Goal: Task Accomplishment & Management: Use online tool/utility

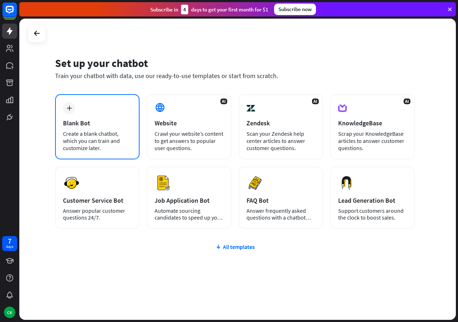
click at [89, 122] on div "Blank Bot" at bounding box center [97, 123] width 69 height 8
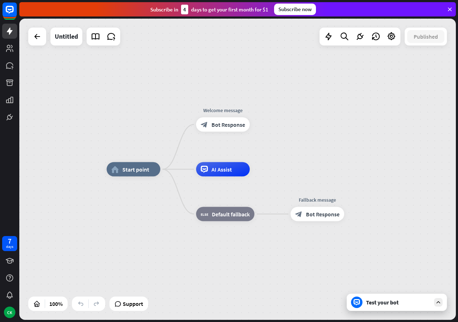
click at [38, 45] on div at bounding box center [37, 37] width 18 height 18
click at [37, 34] on icon at bounding box center [37, 36] width 9 height 9
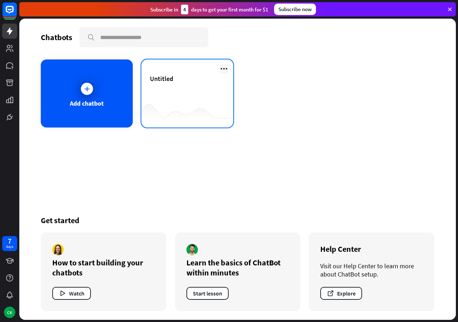
click at [227, 68] on icon at bounding box center [224, 68] width 9 height 9
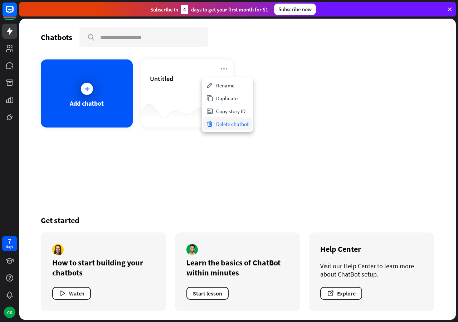
click at [226, 124] on div "Delete chatbot" at bounding box center [227, 123] width 48 height 13
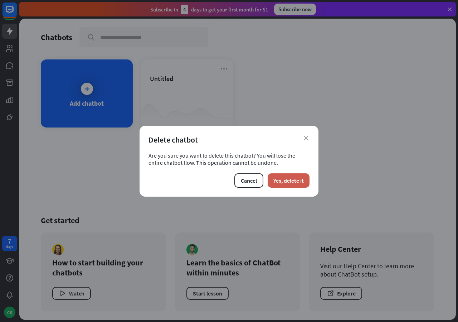
click at [295, 182] on button "Yes, delete it" at bounding box center [289, 180] width 42 height 14
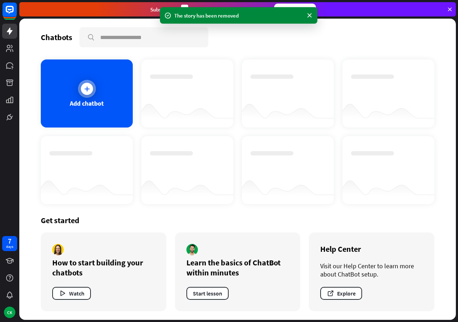
click at [89, 92] on div at bounding box center [87, 89] width 12 height 12
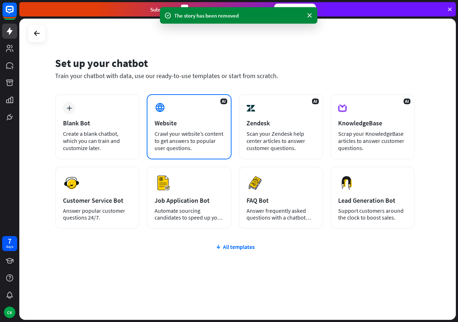
click at [175, 113] on div "AI Website Crawl your website’s content to get answers to popular user question…" at bounding box center [189, 126] width 84 height 65
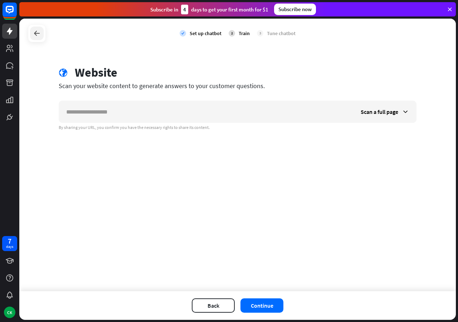
click at [39, 31] on icon at bounding box center [37, 33] width 9 height 9
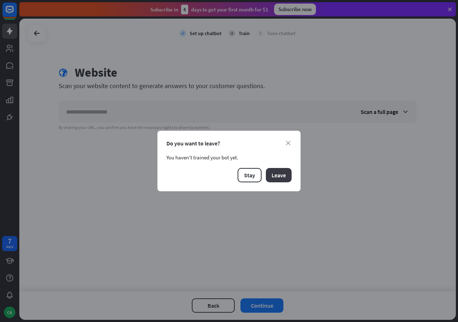
click at [275, 175] on button "Leave" at bounding box center [279, 175] width 26 height 14
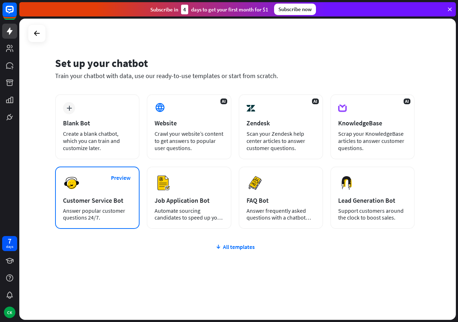
click at [97, 189] on div "Preview Customer Service Bot Answer popular customer questions 24/7." at bounding box center [97, 197] width 84 height 62
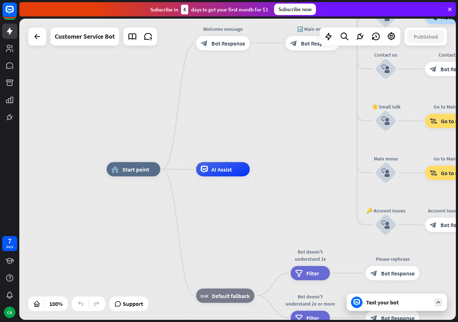
drag, startPoint x: 297, startPoint y: 114, endPoint x: 236, endPoint y: 137, distance: 65.2
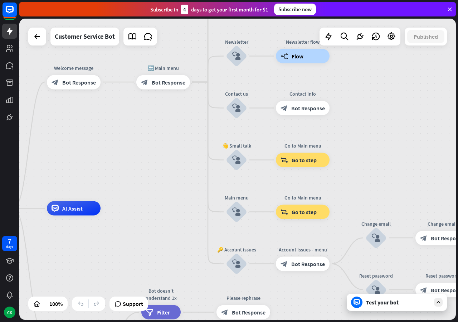
drag, startPoint x: 276, startPoint y: 114, endPoint x: 127, endPoint y: 153, distance: 154.3
click at [127, 153] on div "home_2 Start point Welcome message block_bot_response Bot Response 🔙 Main menu …" at bounding box center [237, 169] width 437 height 301
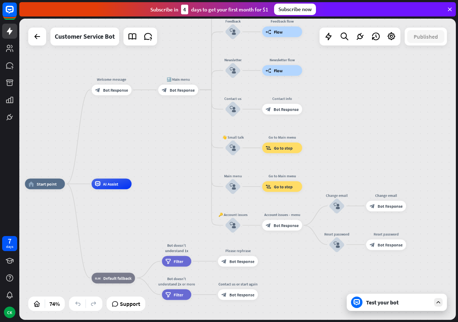
drag, startPoint x: 125, startPoint y: 152, endPoint x: 149, endPoint y: 141, distance: 26.5
click at [149, 141] on div "home_2 Start point Welcome message block_bot_response Bot Response 🔙 Main menu …" at bounding box center [237, 169] width 437 height 301
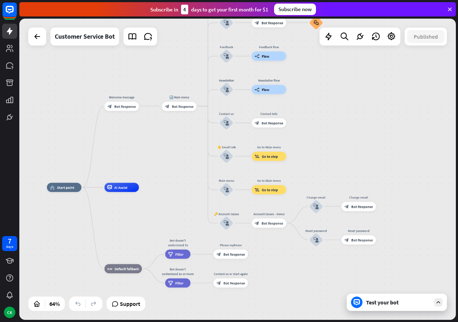
drag, startPoint x: 149, startPoint y: 141, endPoint x: 154, endPoint y: 151, distance: 10.6
click at [154, 151] on div "home_2 Start point Welcome message block_bot_response Bot Response 🔙 Main menu …" at bounding box center [237, 169] width 437 height 301
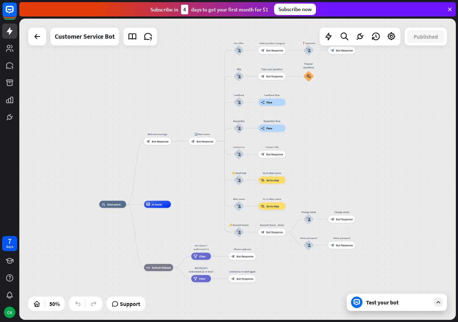
drag, startPoint x: 154, startPoint y: 151, endPoint x: 183, endPoint y: 176, distance: 38.1
click at [183, 176] on div "home_2 Start point Welcome message block_bot_response Bot Response 🔙 Main menu …" at bounding box center [237, 169] width 437 height 301
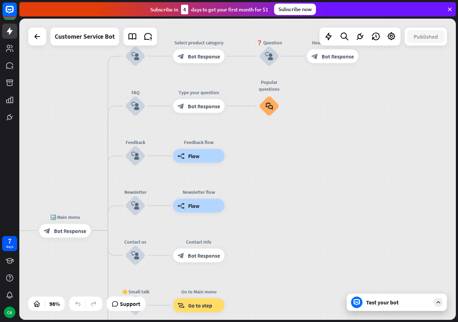
drag, startPoint x: 178, startPoint y: 96, endPoint x: 70, endPoint y: 122, distance: 110.5
click at [70, 122] on div "home_2 Start point Welcome message block_bot_response Bot Response 🔙 Main menu …" at bounding box center [237, 169] width 437 height 301
click at [190, 108] on span "Bot Response" at bounding box center [204, 105] width 32 height 7
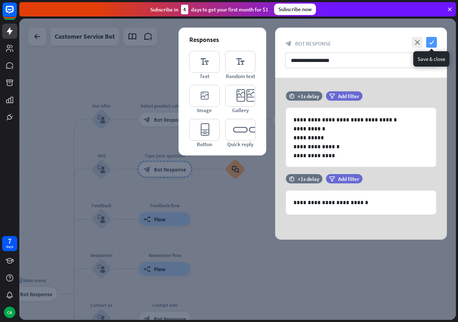
click at [430, 43] on icon "check" at bounding box center [431, 42] width 11 height 11
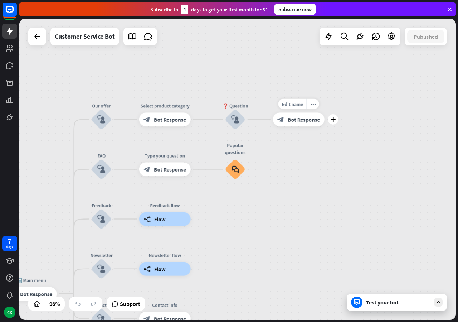
click at [296, 121] on span "Bot Response" at bounding box center [304, 119] width 32 height 7
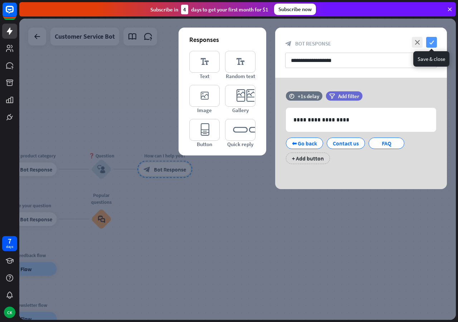
click at [431, 43] on icon "check" at bounding box center [431, 42] width 11 height 11
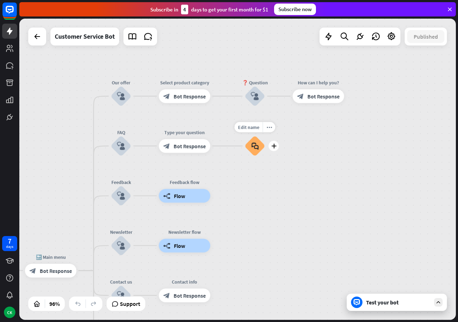
drag, startPoint x: 83, startPoint y: 238, endPoint x: 237, endPoint y: 164, distance: 170.8
click at [244, 156] on div "Edit name more_horiz plus block_faq" at bounding box center [254, 146] width 21 height 21
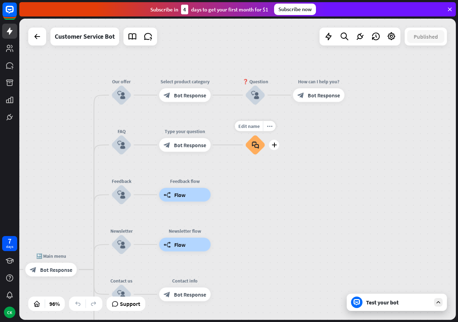
click at [256, 144] on icon "block_faq" at bounding box center [255, 145] width 7 height 8
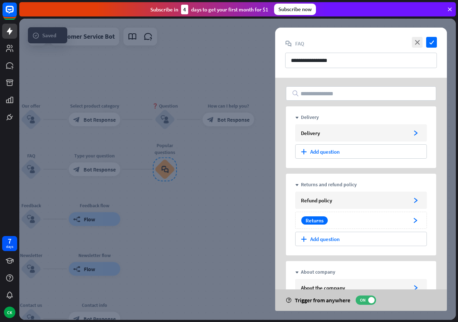
scroll to position [41, 0]
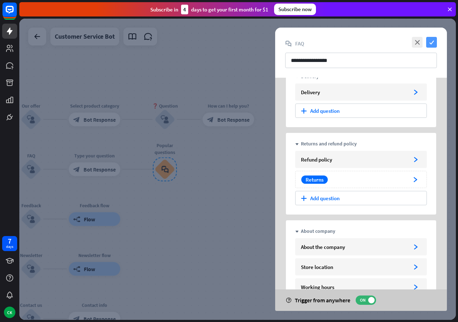
click at [431, 44] on icon "check" at bounding box center [431, 42] width 11 height 11
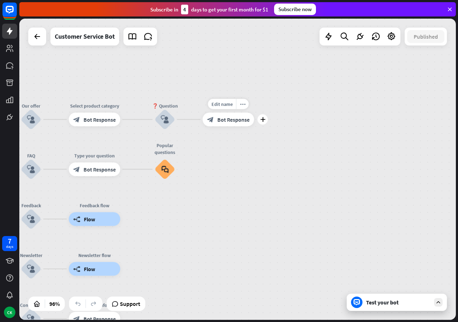
click at [211, 120] on icon "block_bot_response" at bounding box center [210, 119] width 7 height 7
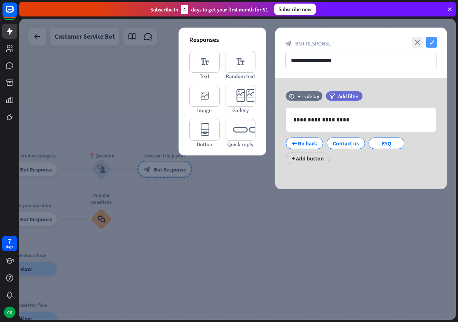
click at [431, 41] on icon "check" at bounding box center [431, 42] width 11 height 11
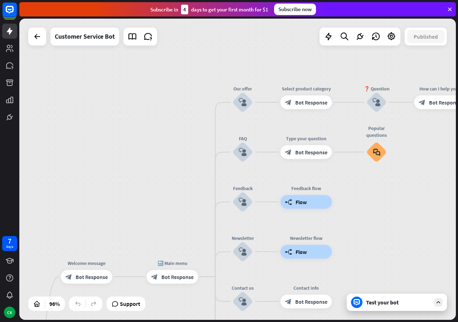
drag, startPoint x: 132, startPoint y: 261, endPoint x: 444, endPoint y: 183, distance: 321.3
click at [444, 183] on div "home_2 Start point Welcome message block_bot_response Bot Response 🔙 Main menu …" at bounding box center [237, 169] width 437 height 301
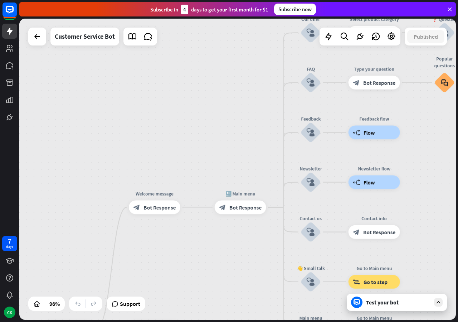
drag, startPoint x: 148, startPoint y: 233, endPoint x: 180, endPoint y: 175, distance: 66.6
click at [180, 175] on div "home_2 Start point Welcome message block_bot_response Bot Response 🔙 Main menu …" at bounding box center [237, 169] width 437 height 301
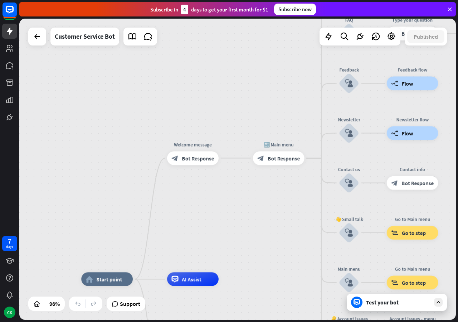
drag, startPoint x: 96, startPoint y: 220, endPoint x: 160, endPoint y: 136, distance: 106.5
click at [160, 136] on div "home_2 Start point Welcome message block_bot_response Bot Response 🔙 Main menu …" at bounding box center [237, 169] width 437 height 301
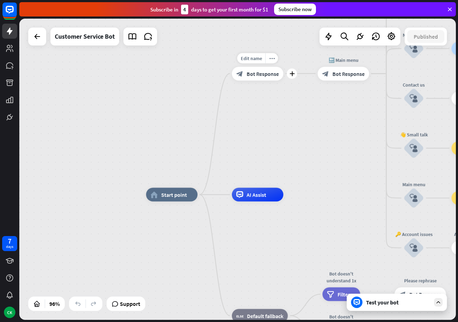
click at [263, 80] on div "block_bot_response Bot Response" at bounding box center [258, 74] width 52 height 14
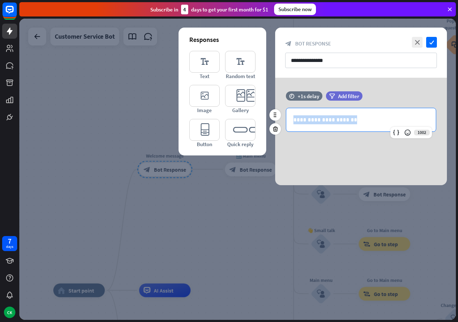
drag, startPoint x: 362, startPoint y: 122, endPoint x: 266, endPoint y: 124, distance: 95.6
click at [286, 124] on div "**********" at bounding box center [361, 120] width 150 height 24
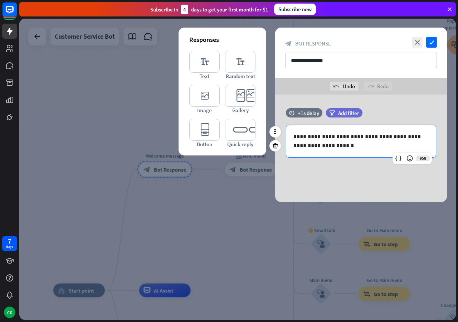
click at [395, 134] on p "**********" at bounding box center [361, 141] width 135 height 18
click at [342, 146] on p "**********" at bounding box center [361, 141] width 135 height 18
click at [432, 37] on icon "check" at bounding box center [431, 42] width 11 height 11
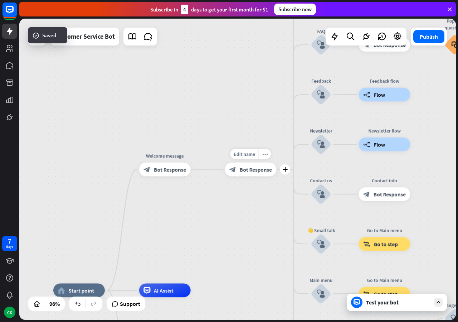
click at [248, 171] on span "Bot Response" at bounding box center [256, 169] width 32 height 7
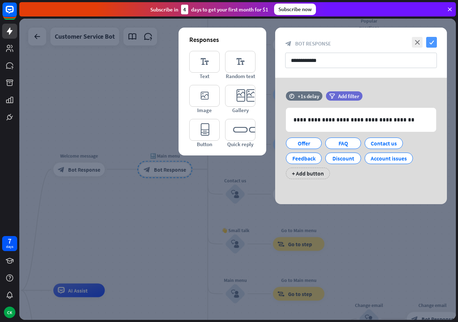
click at [431, 42] on icon "check" at bounding box center [431, 42] width 11 height 11
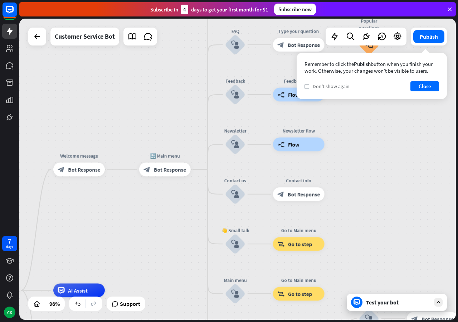
click at [307, 88] on icon "check" at bounding box center [306, 86] width 3 height 3
click at [417, 88] on button "Close" at bounding box center [425, 86] width 29 height 10
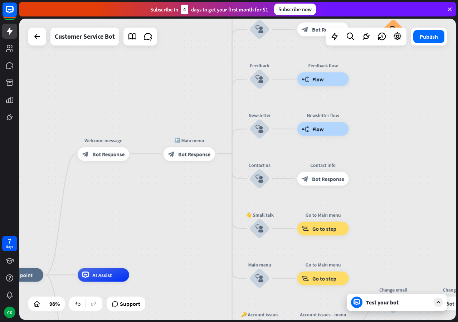
drag, startPoint x: 142, startPoint y: 239, endPoint x: 169, endPoint y: 226, distance: 30.7
click at [169, 226] on div "home_2 Start point Welcome message block_bot_response Bot Response 🔙 Main menu …" at bounding box center [237, 169] width 437 height 301
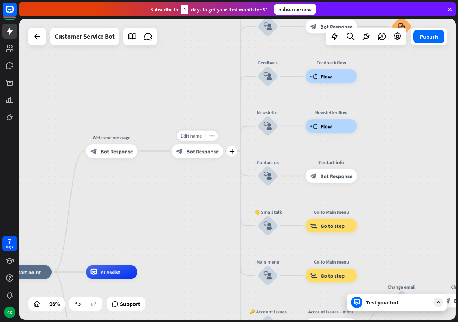
click at [194, 152] on span "Bot Response" at bounding box center [203, 150] width 32 height 7
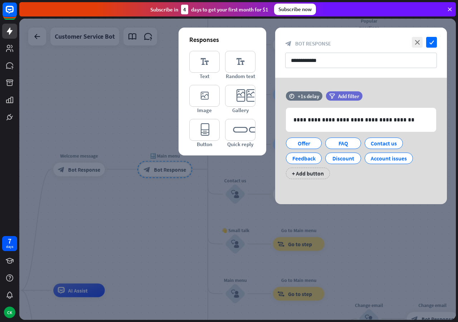
click at [79, 60] on div at bounding box center [237, 169] width 437 height 301
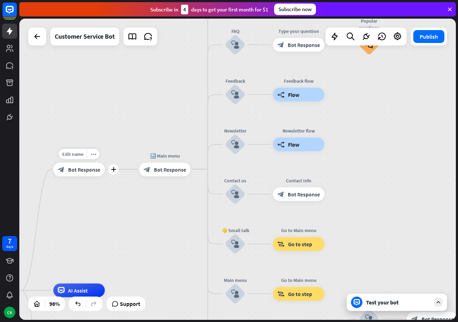
click at [71, 168] on span "Bot Response" at bounding box center [84, 169] width 32 height 7
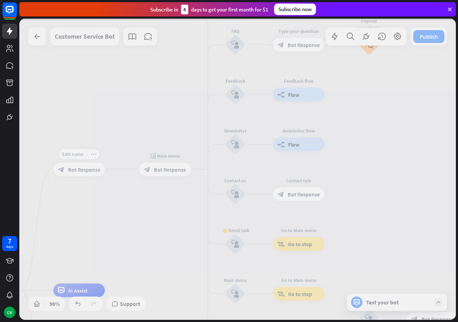
click at [71, 168] on div at bounding box center [237, 169] width 437 height 301
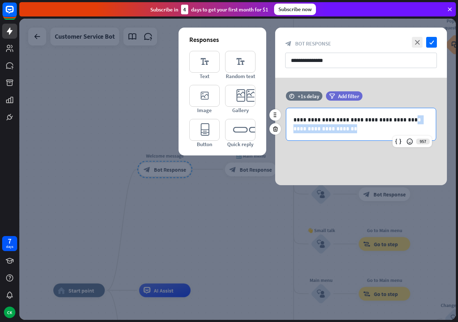
drag, startPoint x: 394, startPoint y: 118, endPoint x: 402, endPoint y: 144, distance: 27.3
click at [402, 141] on div "**********" at bounding box center [361, 124] width 150 height 33
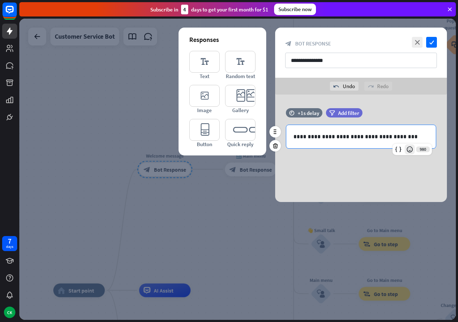
click at [410, 151] on icon at bounding box center [409, 149] width 7 height 7
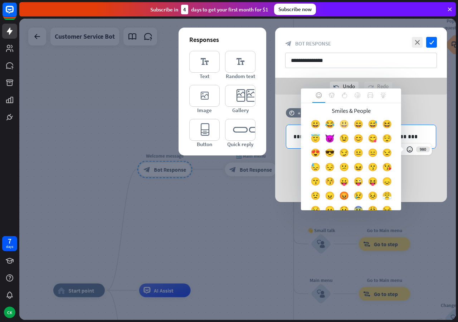
click at [349, 124] on div "😃" at bounding box center [344, 125] width 14 height 14
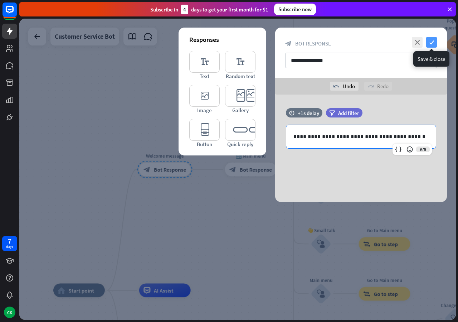
click at [429, 43] on icon "check" at bounding box center [431, 42] width 11 height 11
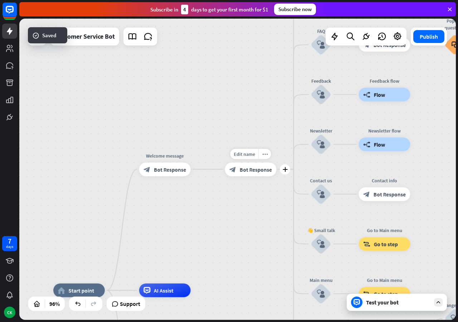
click at [246, 171] on span "Bot Response" at bounding box center [256, 169] width 32 height 7
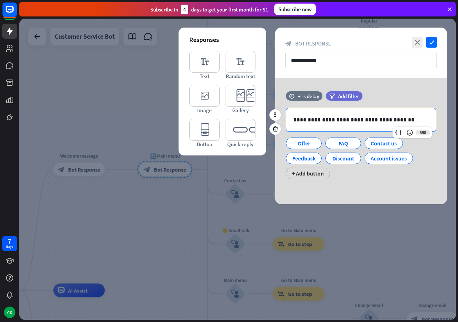
drag, startPoint x: 400, startPoint y: 120, endPoint x: 396, endPoint y: 122, distance: 4.0
click at [396, 122] on p "**********" at bounding box center [361, 119] width 135 height 9
drag, startPoint x: 386, startPoint y: 119, endPoint x: 289, endPoint y: 119, distance: 97.4
click at [289, 119] on div "**********" at bounding box center [361, 119] width 150 height 23
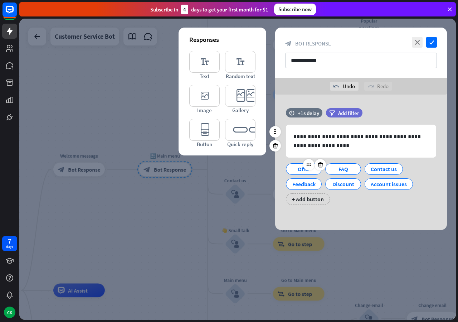
click at [300, 170] on div "Offer" at bounding box center [304, 169] width 24 height 11
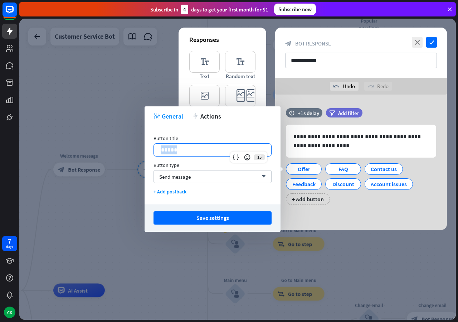
drag, startPoint x: 194, startPoint y: 150, endPoint x: 151, endPoint y: 152, distance: 43.0
click at [154, 152] on div "*****" at bounding box center [213, 149] width 118 height 13
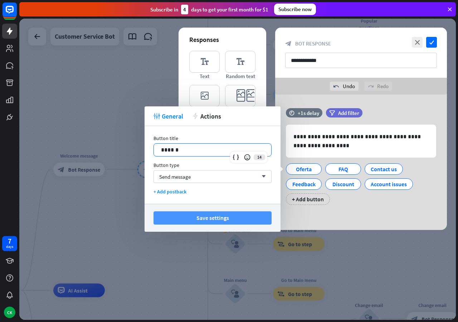
click at [233, 221] on button "Save settings" at bounding box center [213, 217] width 118 height 13
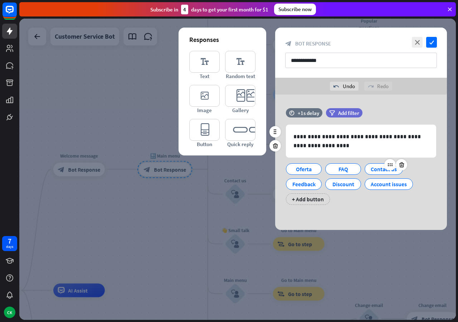
click at [376, 168] on div "Contact us" at bounding box center [384, 169] width 26 height 11
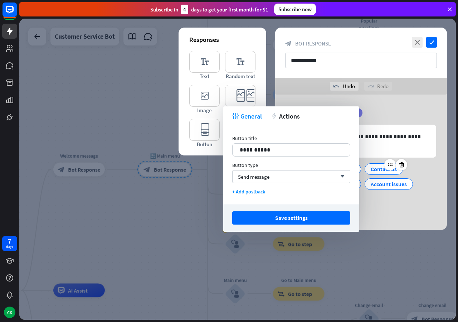
click at [376, 168] on div "Contact us" at bounding box center [384, 169] width 26 height 11
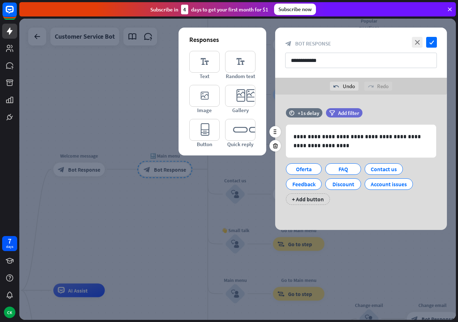
click at [377, 197] on div "Oferta FAQ Contact us Feedback Discount Account issues + Add button" at bounding box center [359, 182] width 150 height 45
click at [378, 170] on div "Contact us" at bounding box center [384, 169] width 26 height 11
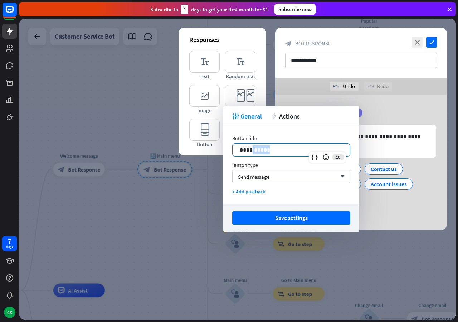
drag, startPoint x: 275, startPoint y: 148, endPoint x: 251, endPoint y: 151, distance: 23.9
click at [251, 151] on p "**********" at bounding box center [291, 149] width 103 height 9
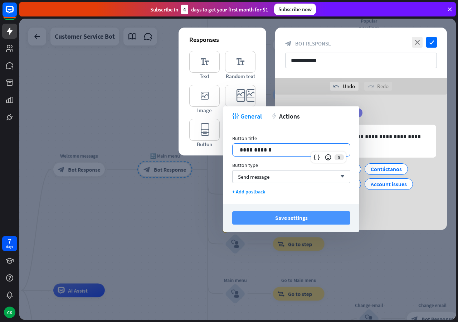
click at [272, 220] on button "Save settings" at bounding box center [291, 217] width 118 height 13
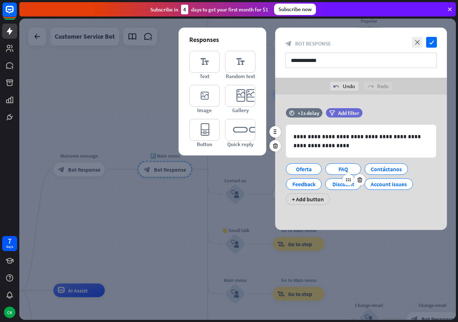
click at [330, 181] on div "Discount" at bounding box center [343, 183] width 36 height 11
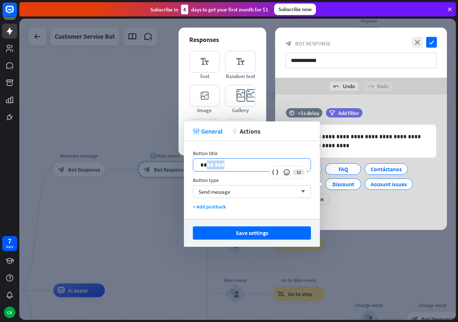
drag, startPoint x: 232, startPoint y: 166, endPoint x: 205, endPoint y: 167, distance: 26.9
click at [205, 167] on p "********" at bounding box center [251, 164] width 103 height 9
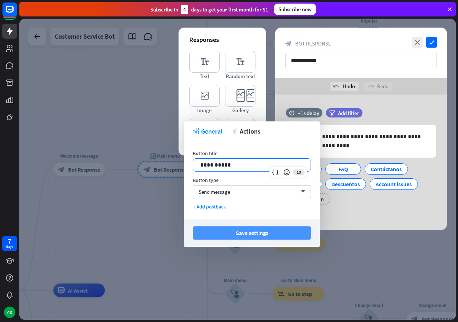
click at [241, 234] on button "Save settings" at bounding box center [252, 232] width 118 height 13
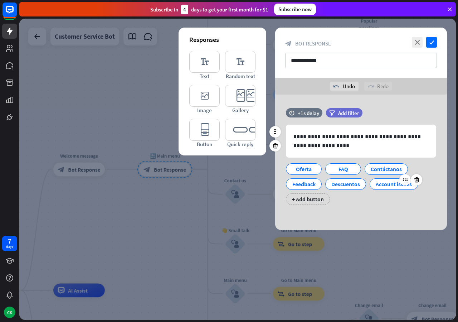
click at [383, 184] on div "Account issues" at bounding box center [394, 184] width 36 height 11
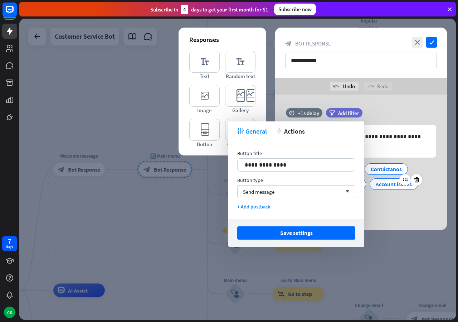
click at [383, 184] on div "Account issues" at bounding box center [394, 184] width 36 height 11
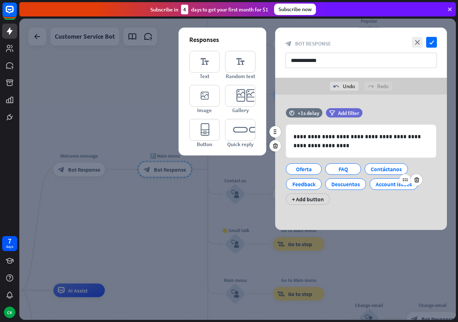
click at [383, 184] on div "Account issues" at bounding box center [394, 184] width 36 height 11
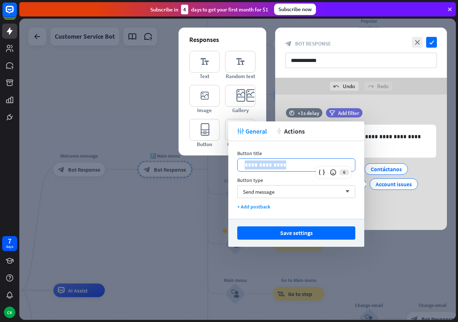
drag, startPoint x: 285, startPoint y: 164, endPoint x: 232, endPoint y: 166, distance: 52.3
click at [237, 166] on div "**********" at bounding box center [296, 164] width 118 height 13
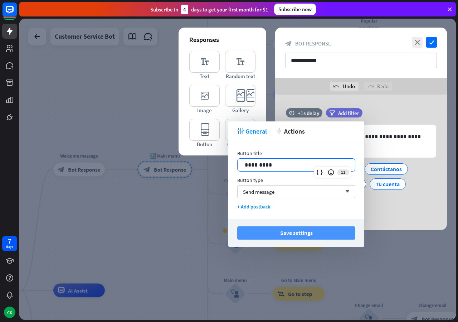
click at [298, 237] on button "Save settings" at bounding box center [296, 232] width 118 height 13
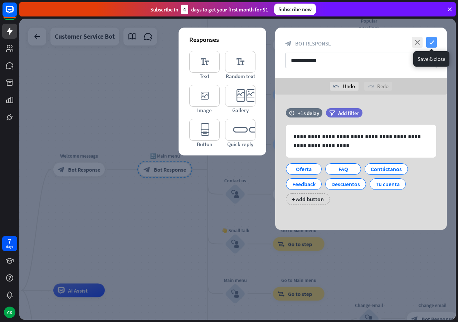
click at [430, 43] on icon "check" at bounding box center [431, 42] width 11 height 11
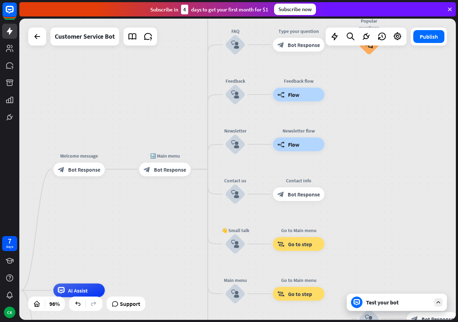
drag, startPoint x: 169, startPoint y: 111, endPoint x: 164, endPoint y: 128, distance: 17.2
click at [233, 145] on icon "block_user_input" at bounding box center [235, 144] width 8 height 8
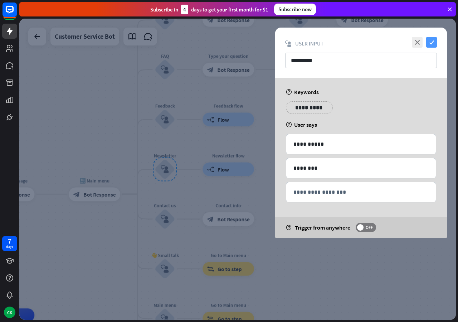
click at [430, 40] on icon "check" at bounding box center [431, 42] width 11 height 11
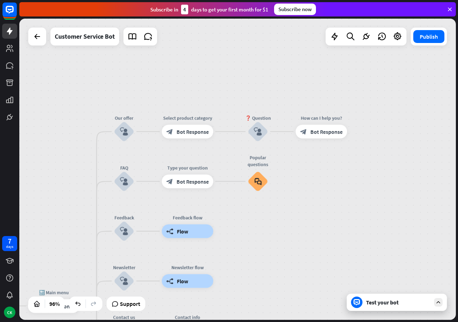
drag, startPoint x: 357, startPoint y: 111, endPoint x: 316, endPoint y: 222, distance: 118.9
click at [316, 222] on div "home_2 Start point Welcome message block_bot_response Bot Response 🔙 Main menu …" at bounding box center [237, 169] width 437 height 301
click at [123, 131] on icon "block_user_input" at bounding box center [124, 131] width 8 height 8
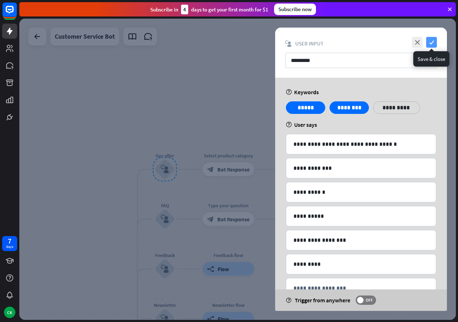
click at [430, 45] on icon "check" at bounding box center [431, 42] width 11 height 11
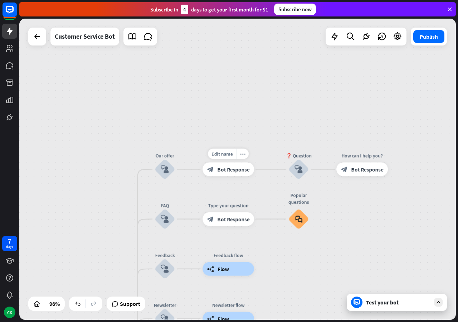
click at [171, 121] on div "home_2 Start point Welcome message block_bot_response Bot Response 🔙 Main menu …" at bounding box center [237, 169] width 437 height 301
click at [213, 169] on icon "block_bot_response" at bounding box center [210, 169] width 7 height 7
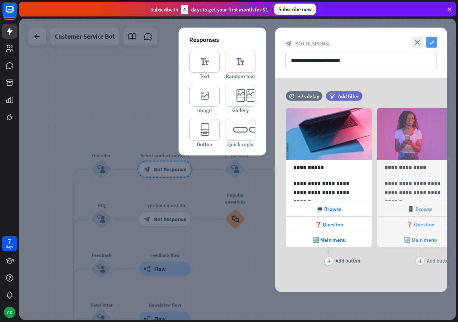
click at [434, 42] on icon "check" at bounding box center [431, 42] width 11 height 11
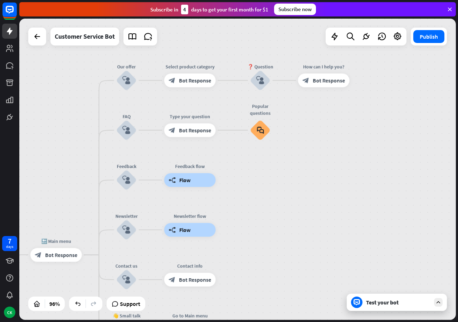
drag, startPoint x: 316, startPoint y: 259, endPoint x: 342, endPoint y: 170, distance: 92.2
click at [342, 170] on div "home_2 Start point Welcome message block_bot_response Bot Response 🔙 Main menu …" at bounding box center [237, 169] width 437 height 301
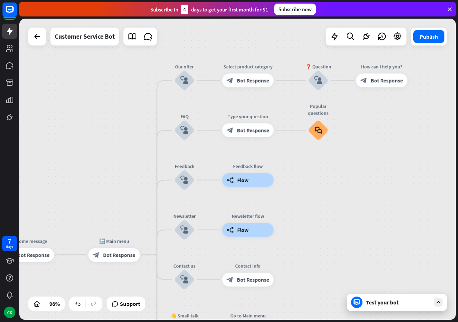
drag, startPoint x: 314, startPoint y: 175, endPoint x: 372, endPoint y: 175, distance: 58.0
click at [372, 175] on div "home_2 Start point Welcome message block_bot_response Bot Response 🔙 Main menu …" at bounding box center [237, 169] width 437 height 301
click at [450, 8] on icon at bounding box center [450, 9] width 6 height 6
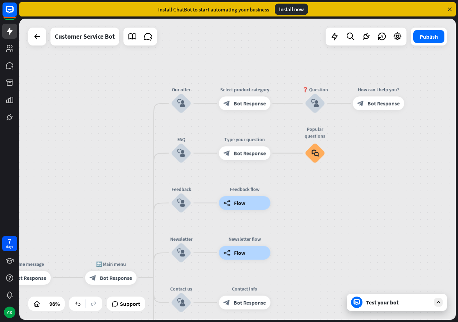
drag, startPoint x: 390, startPoint y: 184, endPoint x: 386, endPoint y: 210, distance: 26.5
click at [386, 210] on div "home_2 Start point Welcome message block_bot_response Bot Response 🔙 Main menu …" at bounding box center [237, 169] width 437 height 301
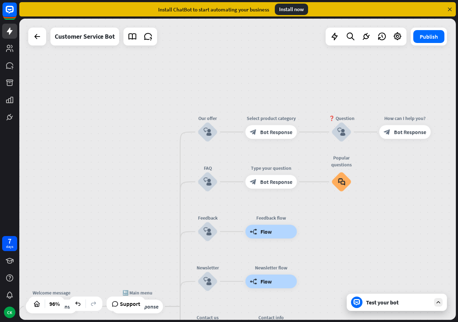
drag, startPoint x: 362, startPoint y: 153, endPoint x: 396, endPoint y: 185, distance: 47.1
click at [396, 185] on div "home_2 Start point Welcome message block_bot_response Bot Response 🔙 Main menu …" at bounding box center [237, 169] width 437 height 301
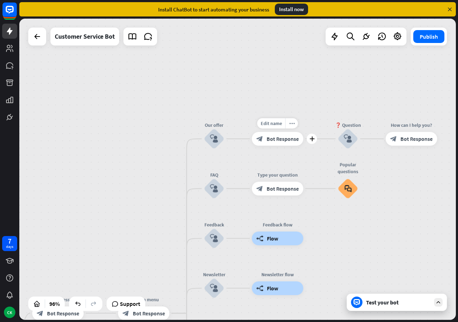
click at [281, 140] on span "Bot Response" at bounding box center [283, 138] width 32 height 7
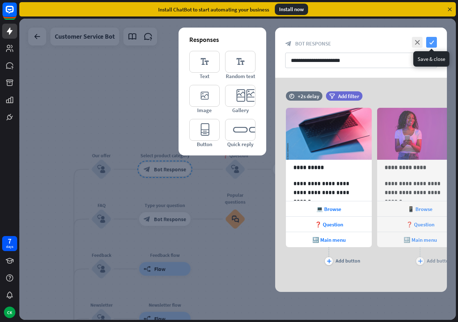
click at [432, 41] on icon "check" at bounding box center [431, 42] width 11 height 11
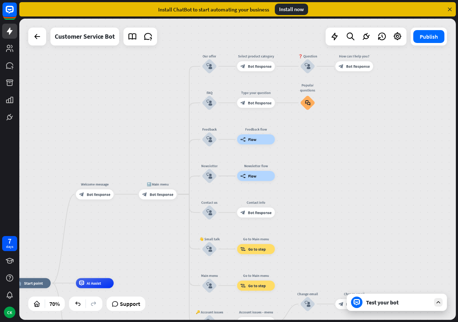
drag, startPoint x: 52, startPoint y: 175, endPoint x: 155, endPoint y: 84, distance: 138.0
click at [155, 84] on div "home_2 Start point Welcome message block_bot_response Bot Response 🔙 Main menu …" at bounding box center [237, 169] width 437 height 301
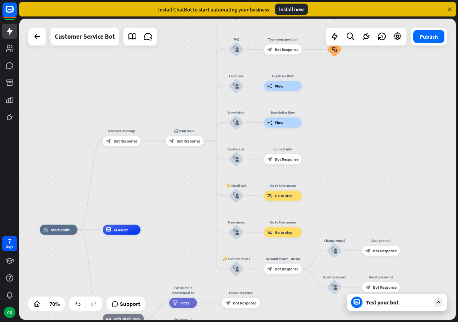
drag, startPoint x: 38, startPoint y: 164, endPoint x: 48, endPoint y: 128, distance: 37.5
click at [48, 128] on div "home_2 Start point Welcome message block_bot_response Bot Response 🔙 Main menu …" at bounding box center [237, 169] width 437 height 301
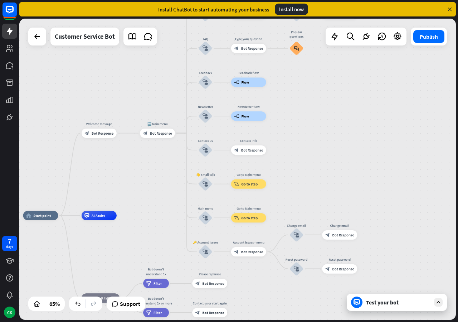
drag, startPoint x: 68, startPoint y: 125, endPoint x: 53, endPoint y: 139, distance: 20.5
click at [53, 139] on div "home_2 Start point Welcome message block_bot_response Bot Response 🔙 Main menu …" at bounding box center [237, 169] width 437 height 301
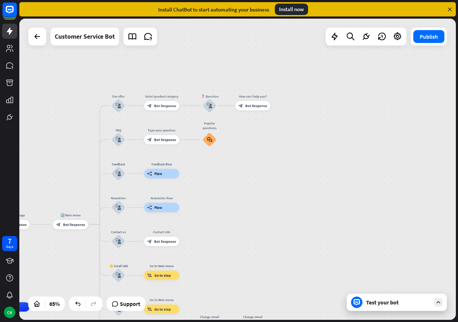
drag, startPoint x: 146, startPoint y: 97, endPoint x: 59, endPoint y: 188, distance: 126.1
click at [59, 188] on div "home_2 Start point Welcome message block_bot_response Bot Response 🔙 Main menu …" at bounding box center [237, 169] width 437 height 301
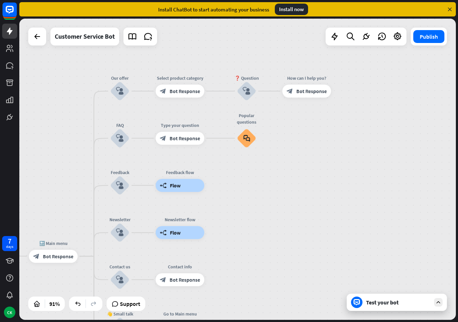
click at [363, 300] on div "Test your bot" at bounding box center [397, 302] width 100 height 17
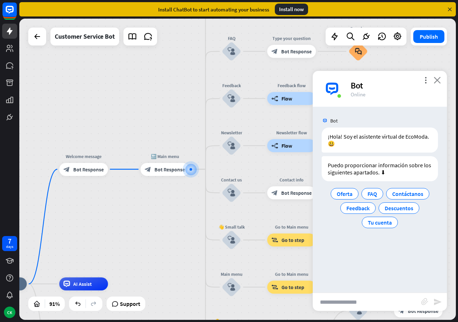
click at [437, 79] on icon "close" at bounding box center [437, 80] width 7 height 7
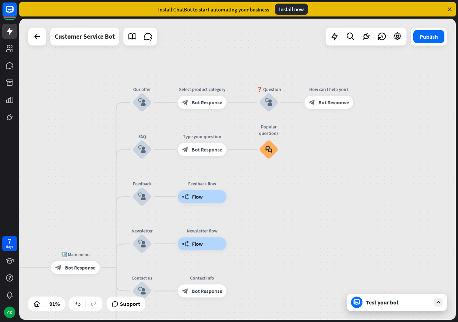
drag, startPoint x: 382, startPoint y: 92, endPoint x: 292, endPoint y: 190, distance: 132.8
click at [292, 190] on div "home_2 Start point Welcome message block_bot_response Bot Response 🔙 Main menu …" at bounding box center [237, 169] width 437 height 301
click at [202, 102] on span "Bot Response" at bounding box center [207, 102] width 30 height 6
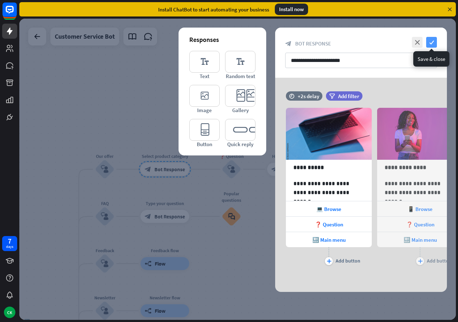
click at [428, 43] on icon "check" at bounding box center [431, 42] width 11 height 11
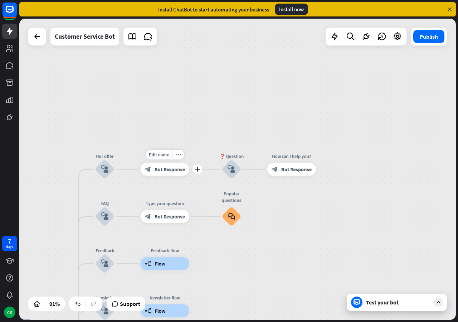
click at [161, 170] on span "Bot Response" at bounding box center [170, 169] width 30 height 6
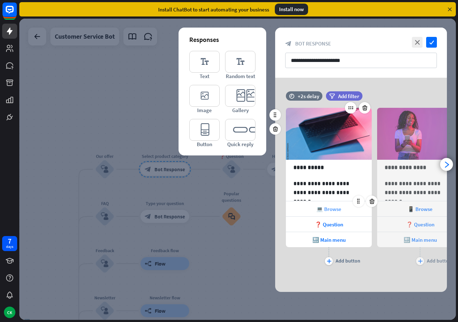
click at [332, 208] on span "💻 Browse" at bounding box center [328, 208] width 25 height 7
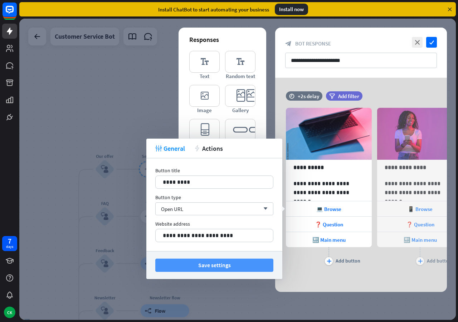
click at [232, 266] on button "Save settings" at bounding box center [214, 264] width 118 height 13
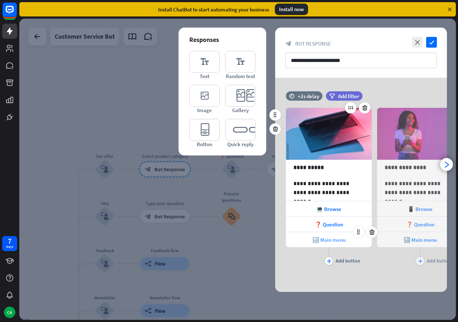
click at [325, 242] on span "🔙 Main menu" at bounding box center [329, 239] width 33 height 7
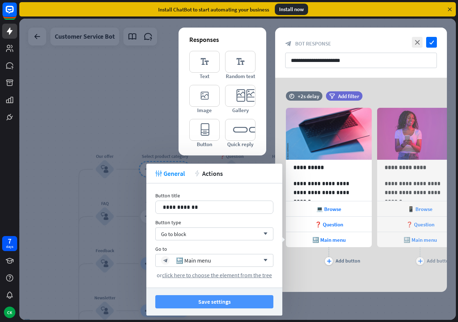
click at [205, 302] on button "Save settings" at bounding box center [214, 301] width 118 height 13
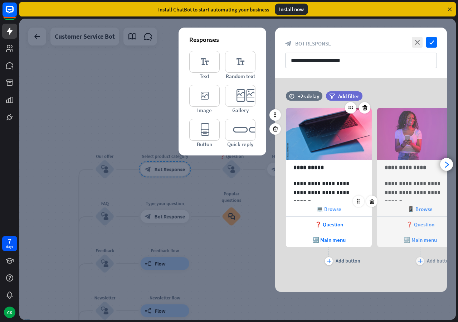
click at [334, 208] on span "💻 Browse" at bounding box center [328, 208] width 25 height 7
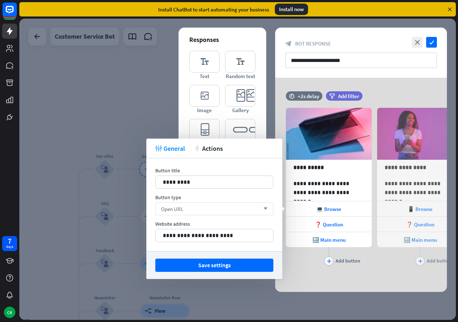
click at [231, 212] on div "Open URL arrow_down" at bounding box center [214, 208] width 118 height 13
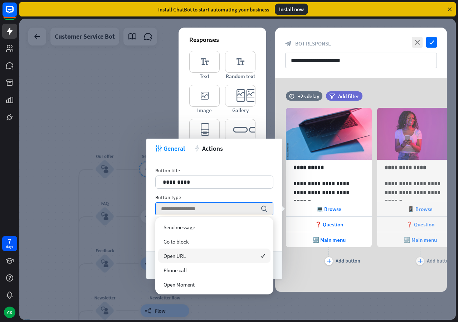
click at [201, 259] on div "Open URL checked" at bounding box center [214, 255] width 112 height 14
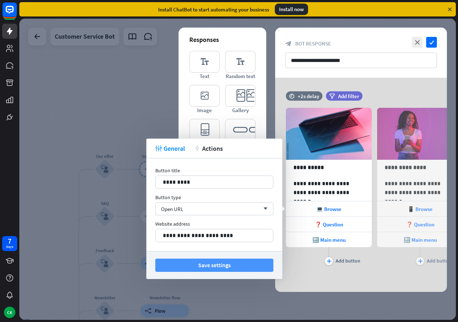
click at [214, 266] on button "Save settings" at bounding box center [214, 264] width 118 height 13
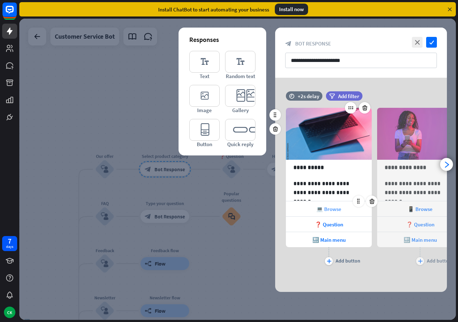
click at [327, 209] on span "💻 Browse" at bounding box center [328, 208] width 25 height 7
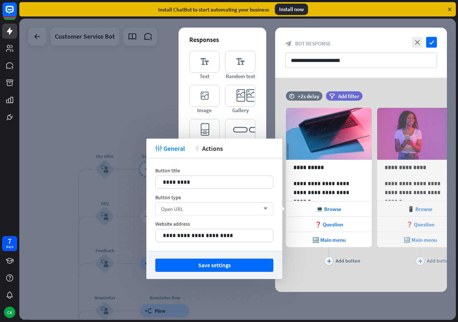
click at [187, 210] on div "Open URL arrow_down" at bounding box center [214, 208] width 118 height 13
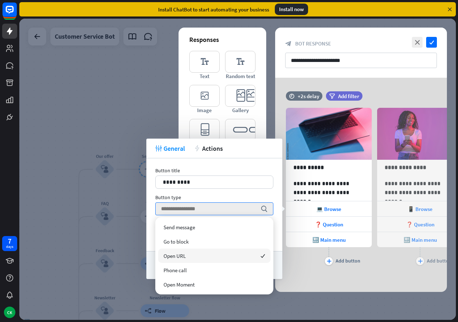
click at [184, 253] on span "Open URL" at bounding box center [175, 255] width 22 height 7
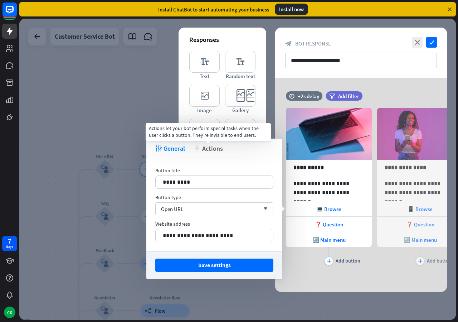
click at [206, 149] on span "Actions" at bounding box center [212, 148] width 21 height 8
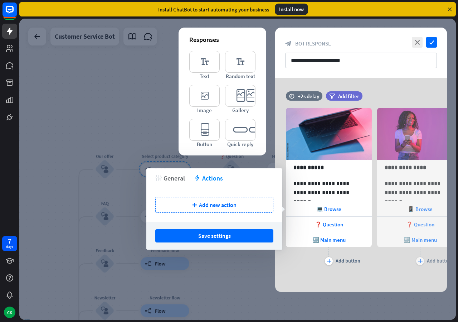
click at [176, 175] on span "General" at bounding box center [174, 178] width 21 height 8
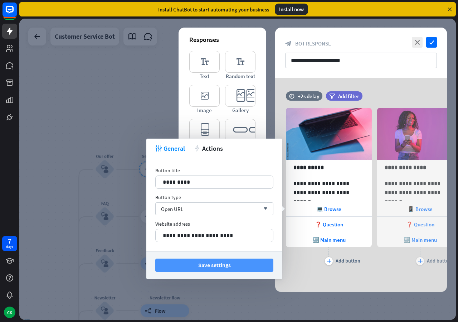
click at [205, 267] on button "Save settings" at bounding box center [214, 264] width 118 height 13
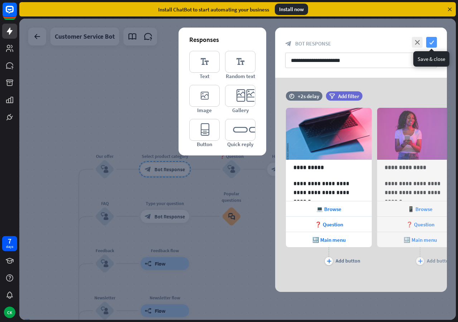
click at [429, 44] on icon "check" at bounding box center [431, 42] width 11 height 11
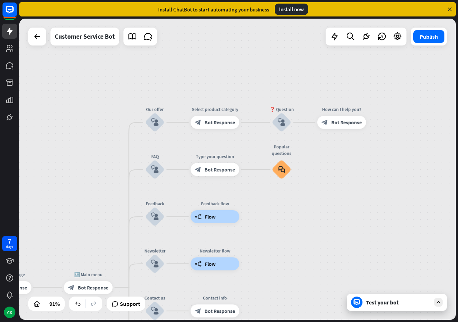
drag, startPoint x: 273, startPoint y: 231, endPoint x: 324, endPoint y: 184, distance: 68.6
click at [324, 184] on div "home_2 Start point Welcome message block_bot_response Bot Response 🔙 Main menu …" at bounding box center [237, 169] width 437 height 301
